Goal: Check status: Check status

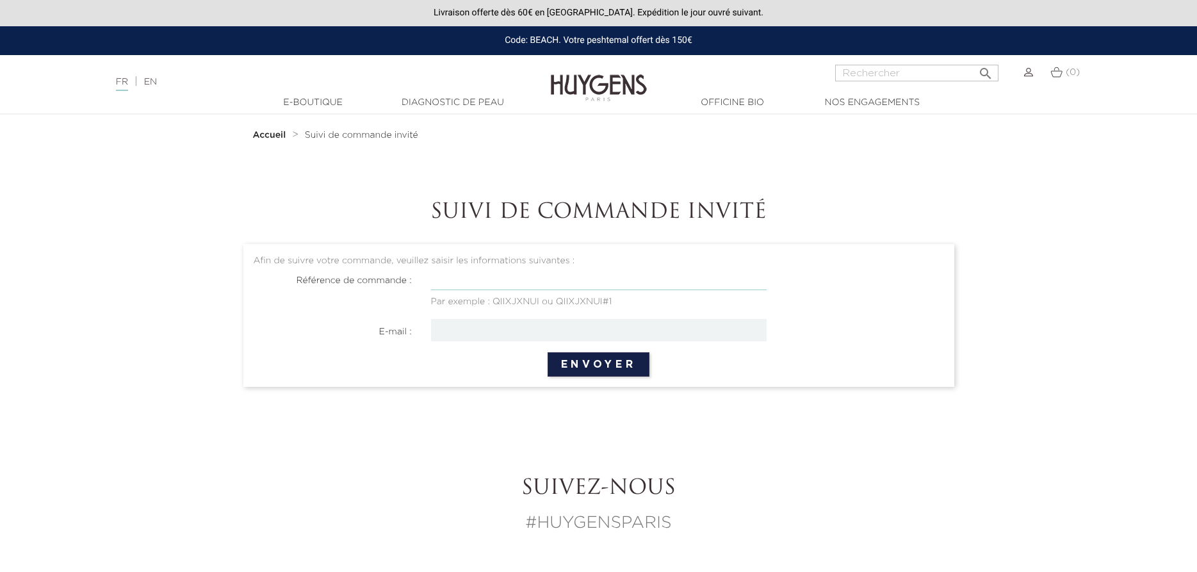
paste input "POZROFMEY"
type input "POZROFMEY"
click at [469, 336] on input "email" at bounding box center [599, 330] width 336 height 22
click at [468, 335] on input "email" at bounding box center [599, 330] width 336 height 22
type input "[EMAIL_ADDRESS][DOMAIN_NAME]"
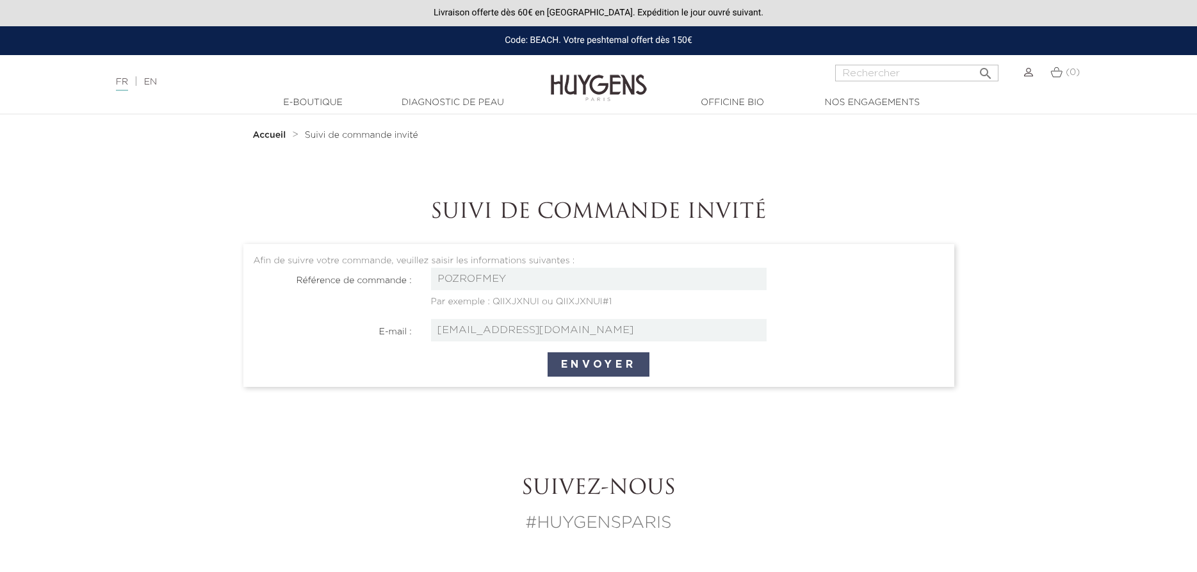
click at [632, 360] on button "Envoyer" at bounding box center [599, 364] width 102 height 24
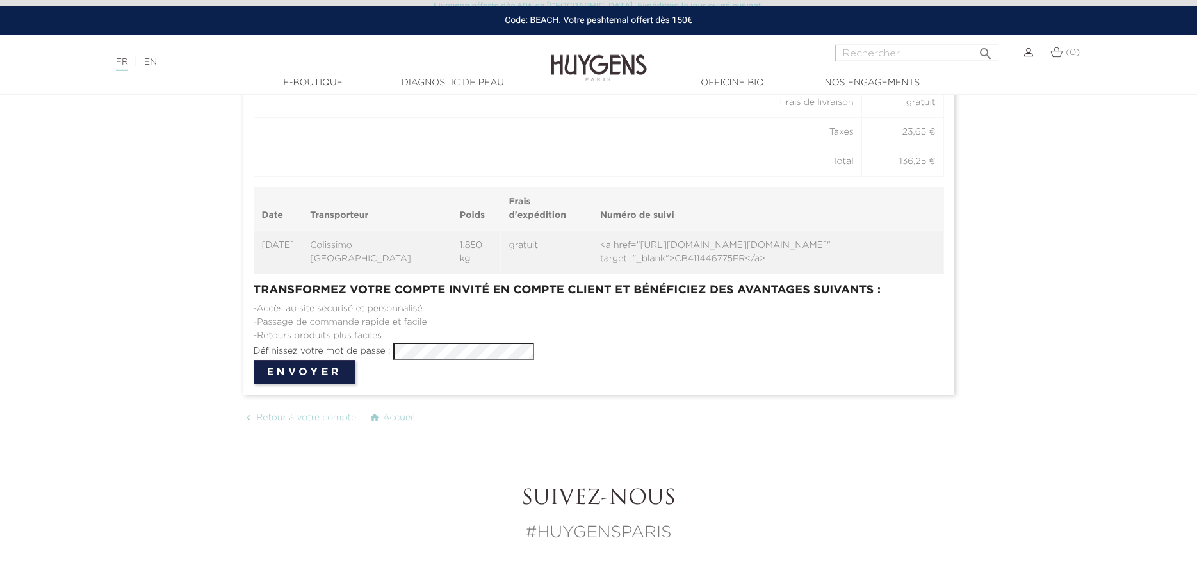
scroll to position [915, 0]
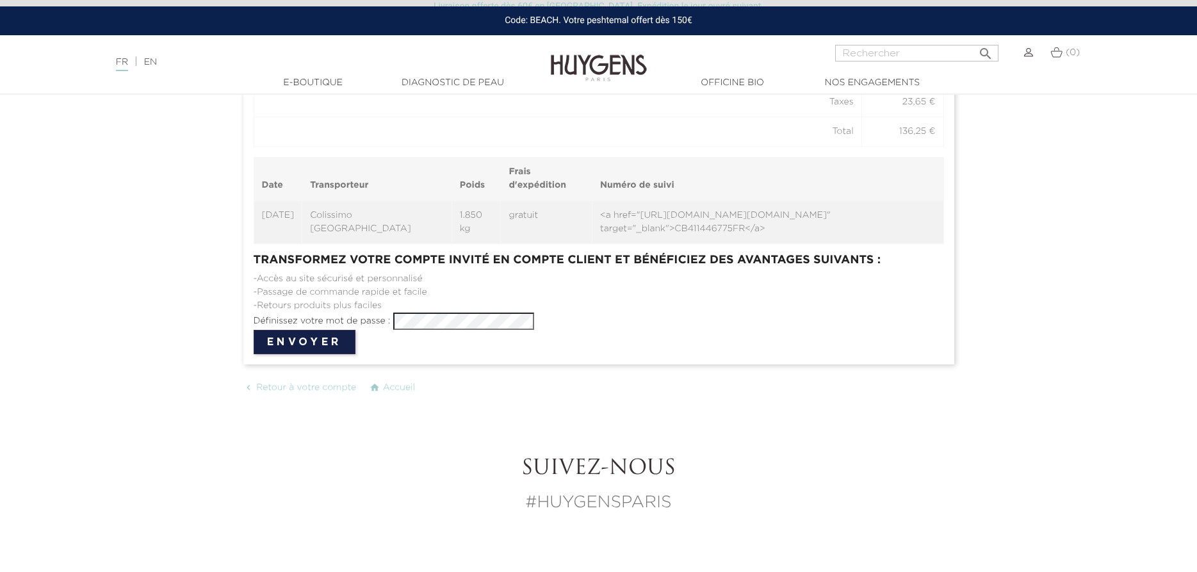
click at [592, 215] on td "<a href="[URL][DOMAIN_NAME][DOMAIN_NAME]" target="_blank">CB411446775FR</a>" at bounding box center [767, 222] width 351 height 44
drag, startPoint x: 594, startPoint y: 218, endPoint x: 833, endPoint y: 230, distance: 239.8
click at [833, 230] on td "<a href="[URL][DOMAIN_NAME][DOMAIN_NAME]" target="_blank">CB411446775FR</a>" at bounding box center [767, 222] width 351 height 44
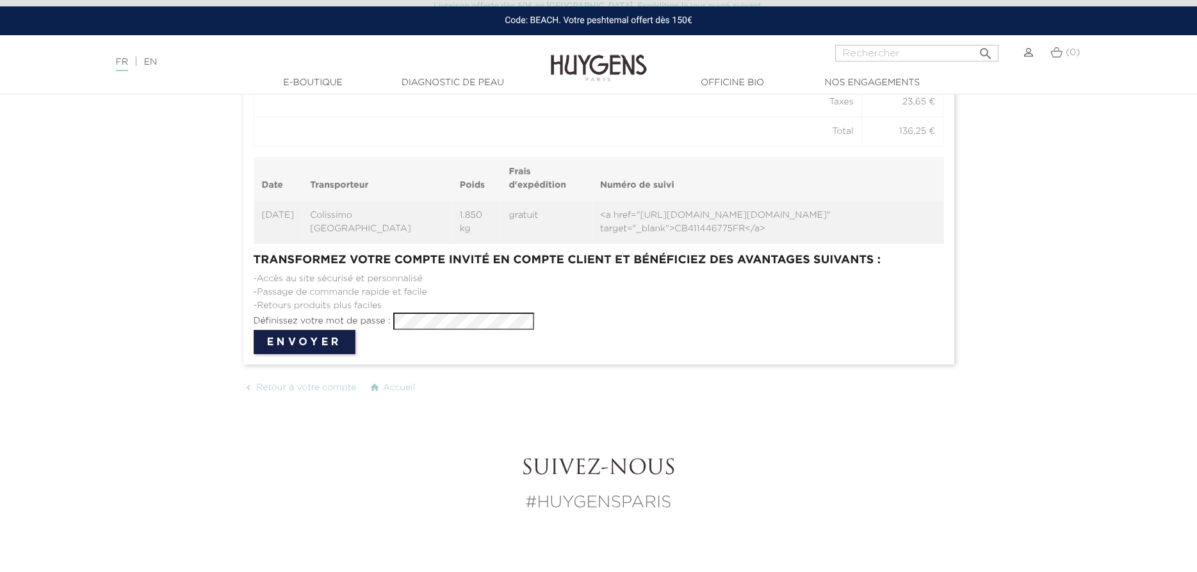
click at [833, 230] on td "<a href="[URL][DOMAIN_NAME][DOMAIN_NAME]" target="_blank">CB411446775FR</a>" at bounding box center [767, 222] width 351 height 44
click at [833, 226] on td "<a href="[URL][DOMAIN_NAME][DOMAIN_NAME]" target="_blank">CB411446775FR</a>" at bounding box center [767, 222] width 351 height 44
drag, startPoint x: 833, startPoint y: 226, endPoint x: 593, endPoint y: 214, distance: 239.8
click at [593, 214] on td "<a href="[URL][DOMAIN_NAME][DOMAIN_NAME]" target="_blank">CB411446775FR</a>" at bounding box center [767, 222] width 351 height 44
copy td "[URL][DOMAIN_NAME][DOMAIN_NAME]" target="_blank">CB411446775FR</a>"
